Goal: Information Seeking & Learning: Find specific fact

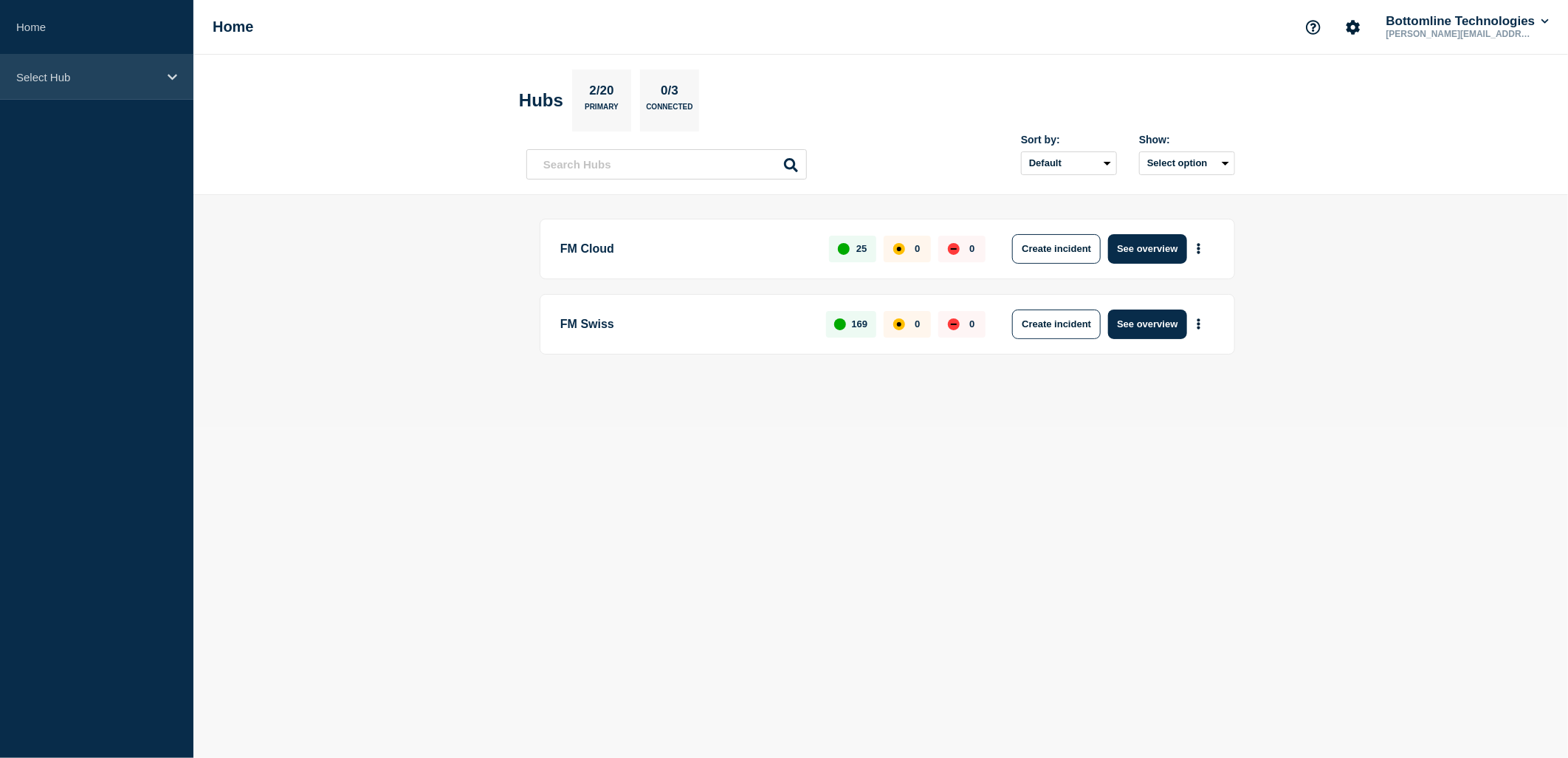
click at [97, 87] on div "Select Hub" at bounding box center [96, 77] width 193 height 45
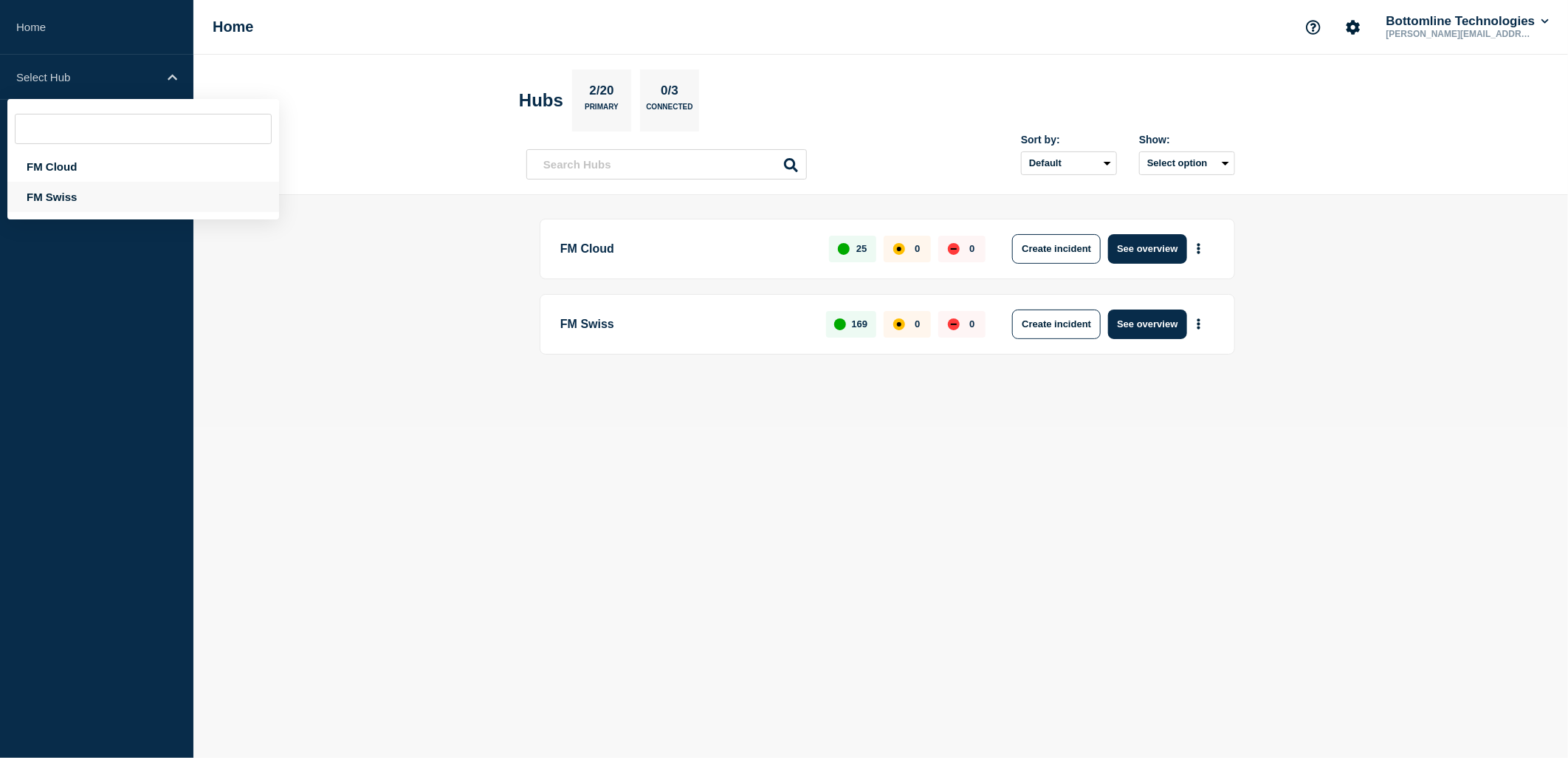
click at [94, 194] on div "FM Swiss" at bounding box center [143, 197] width 271 height 30
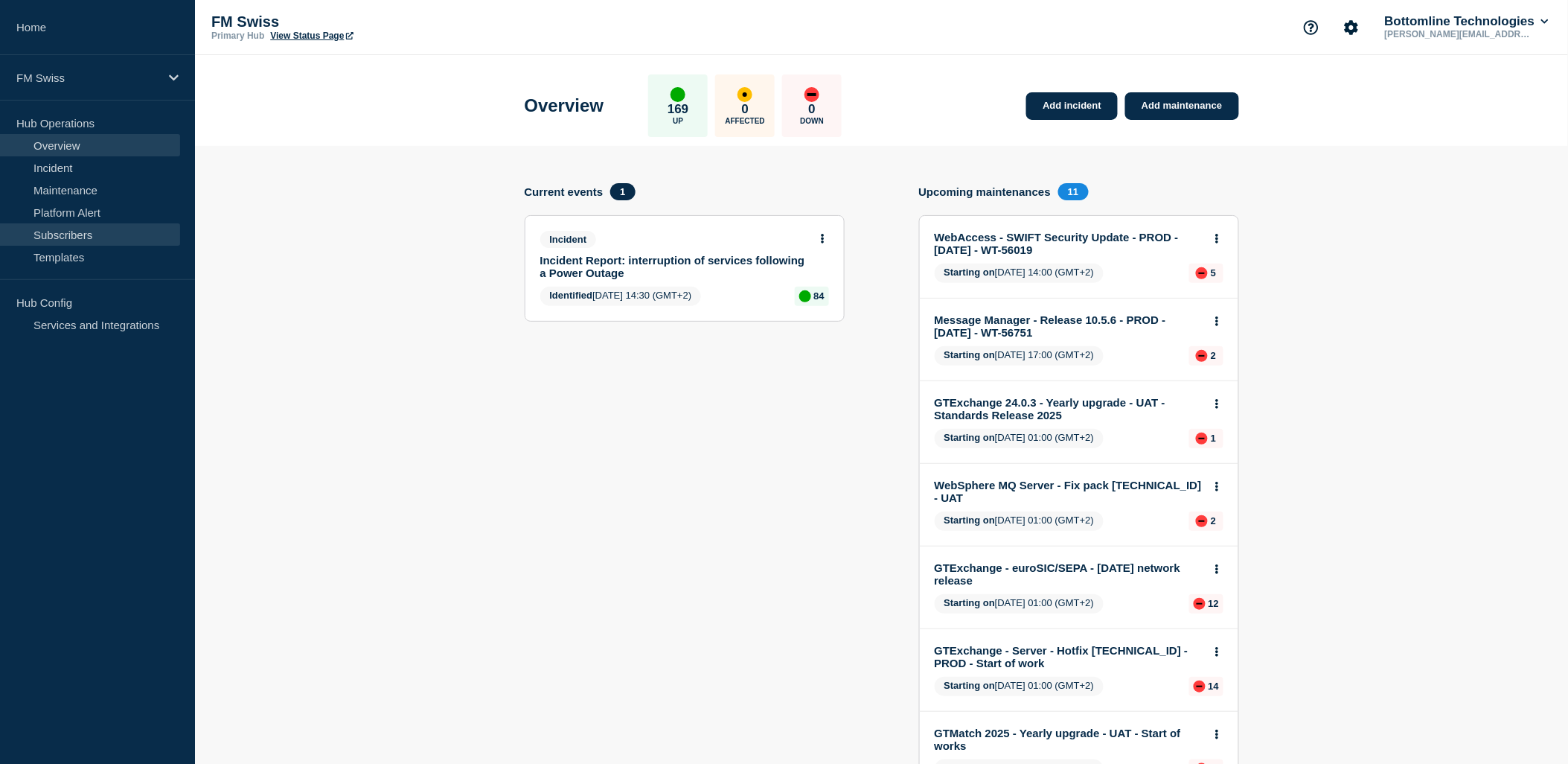
click at [100, 233] on link "Subscribers" at bounding box center [90, 235] width 180 height 23
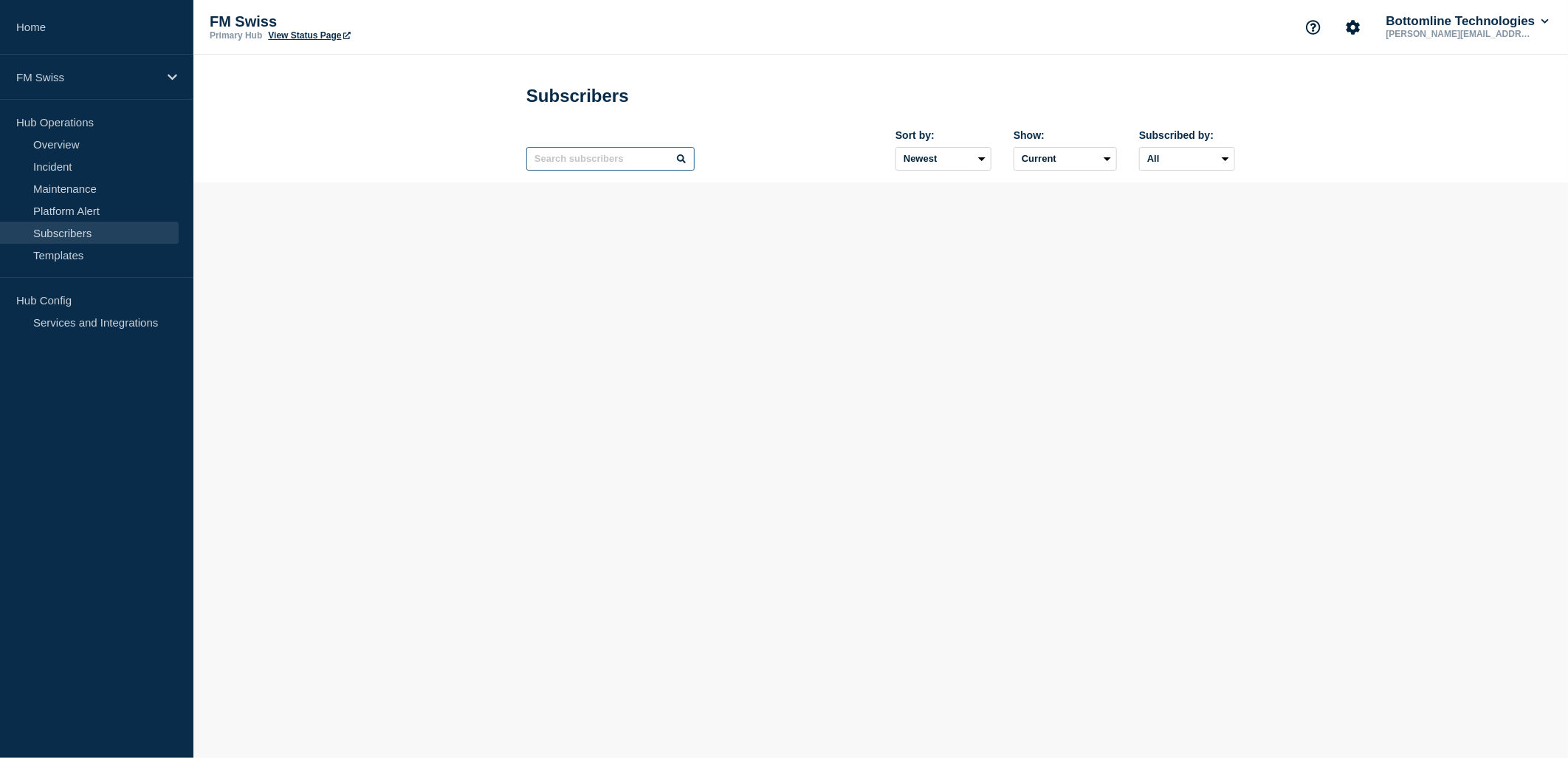
click at [612, 168] on input "text" at bounding box center [611, 158] width 169 height 24
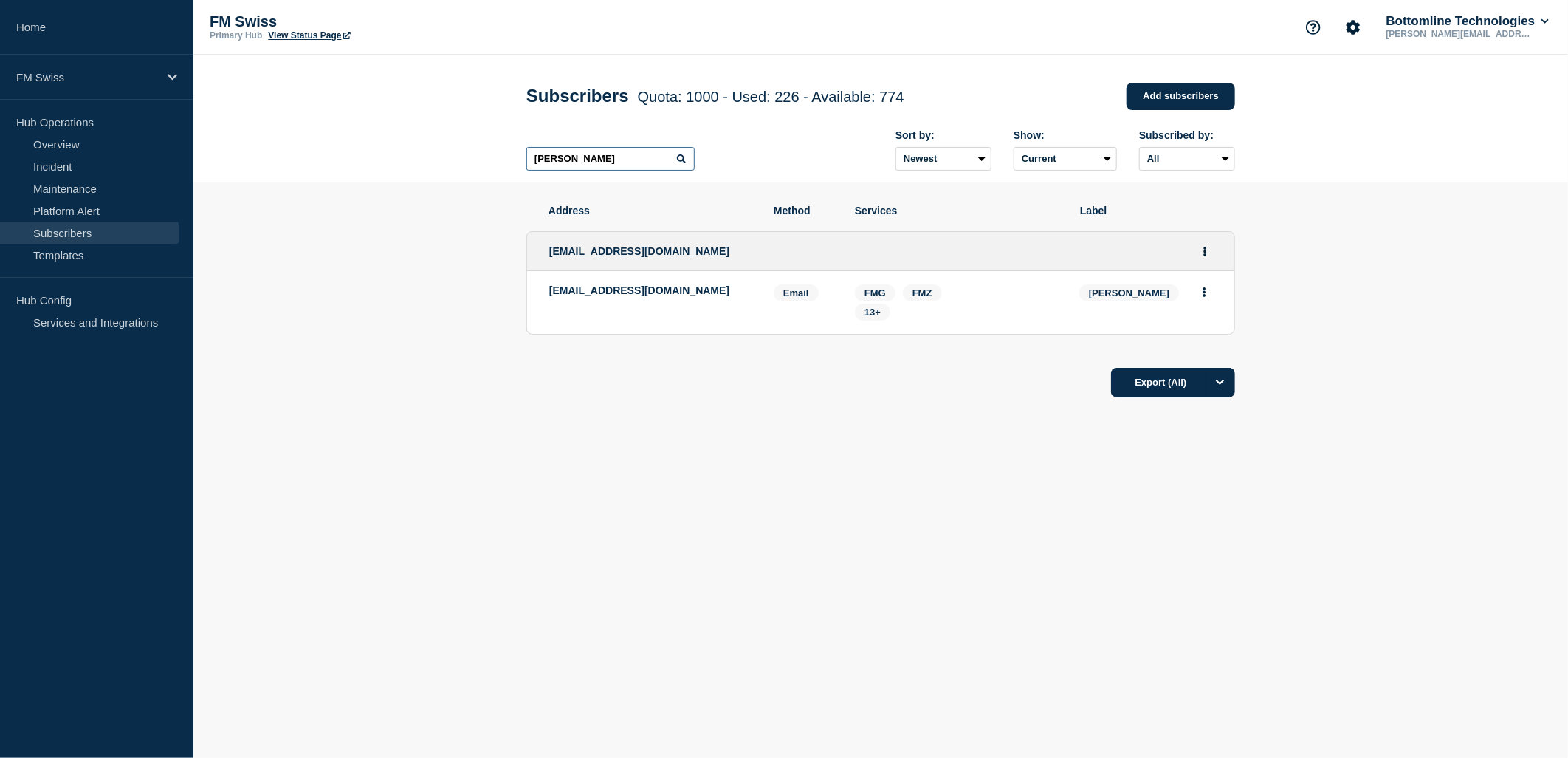
type input "[PERSON_NAME]"
drag, startPoint x: 625, startPoint y: 291, endPoint x: 547, endPoint y: 293, distance: 78.0
click at [547, 293] on li "[EMAIL_ADDRESS][DOMAIN_NAME] Email Email: [EMAIL_ADDRESS][DOMAIN_NAME] FRICK Se…" at bounding box center [880, 302] width 707 height 63
copy p "[EMAIL_ADDRESS][DOMAIN_NAME]"
